Goal: Information Seeking & Learning: Learn about a topic

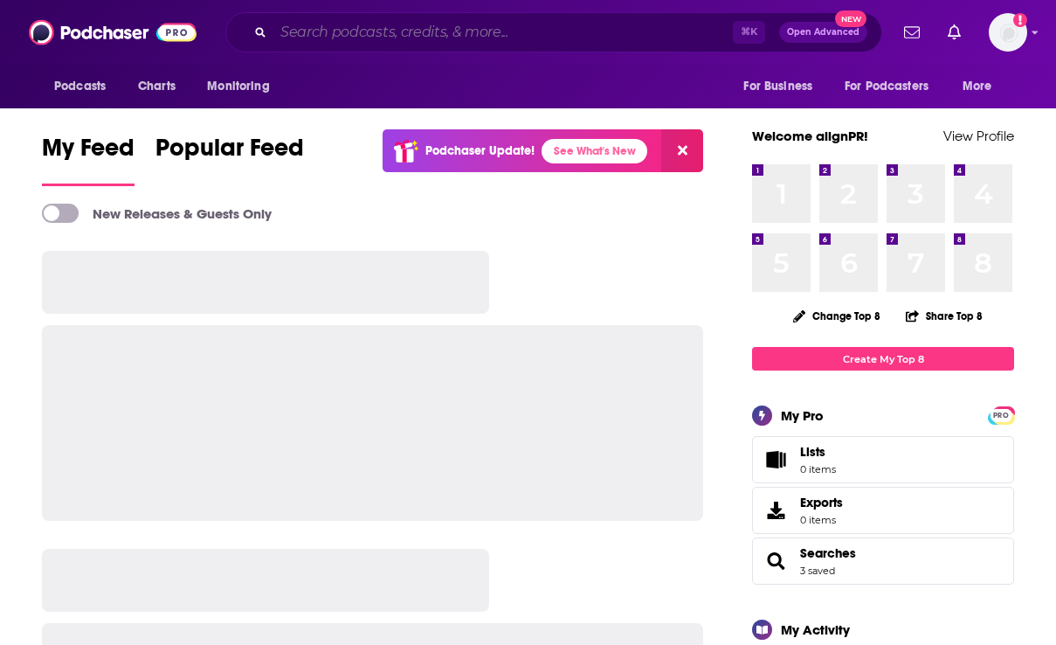
click at [391, 38] on input "Search podcasts, credits, & more..." at bounding box center [503, 32] width 460 height 28
paste input "The Lavendaire Lifestyle Podcast"
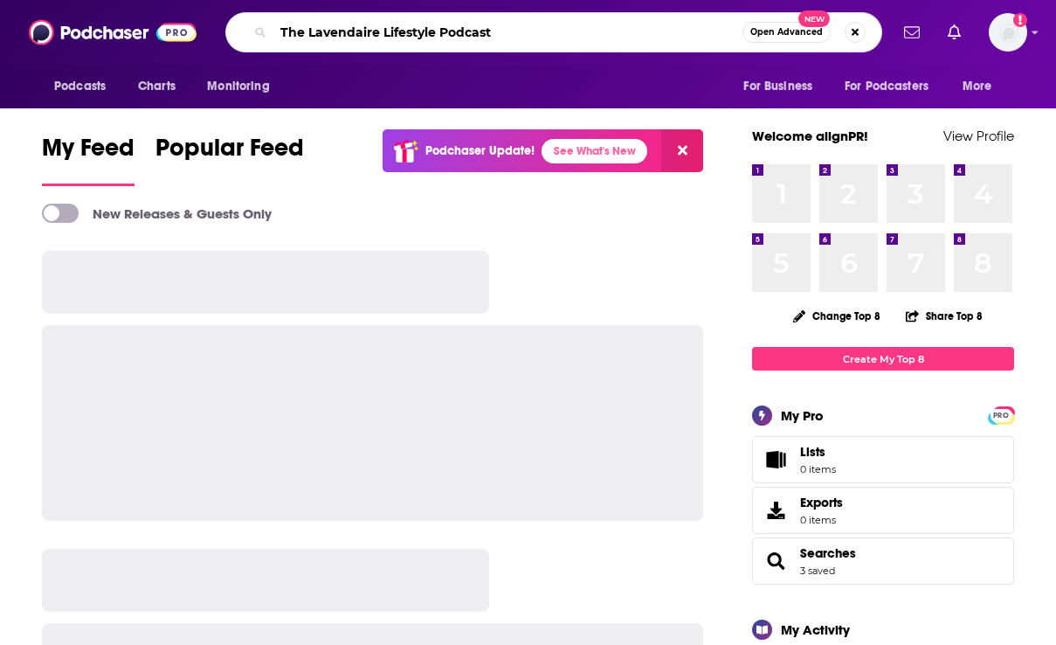
type input "The Lavendaire Lifestyle Podcast"
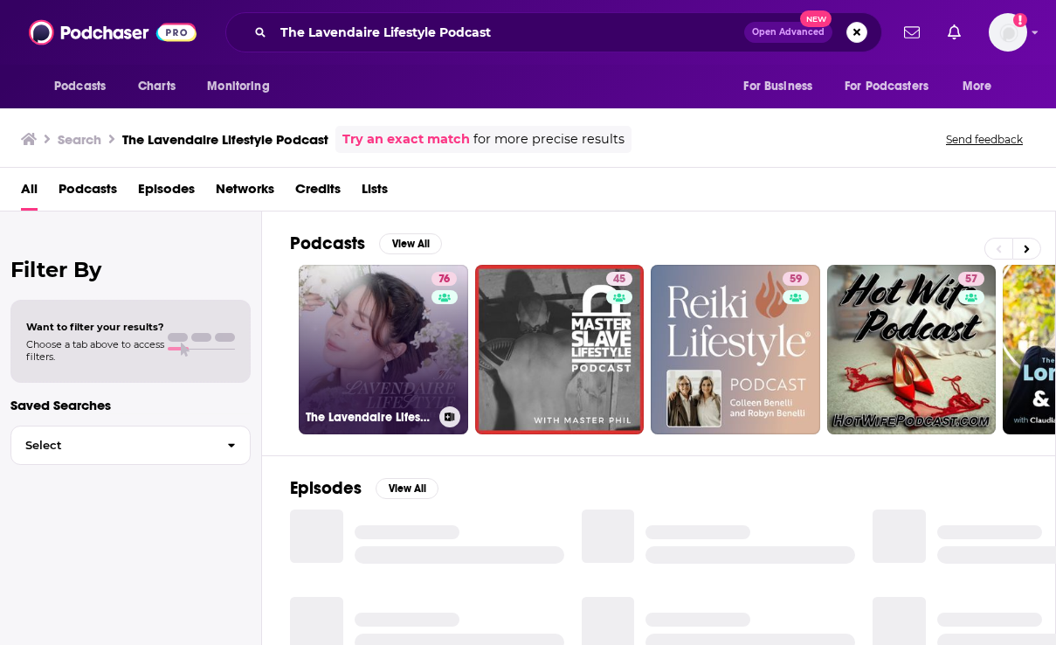
click at [355, 321] on link "76 The Lavendaire Lifestyle" at bounding box center [383, 349] width 169 height 169
